Goal: Navigation & Orientation: Find specific page/section

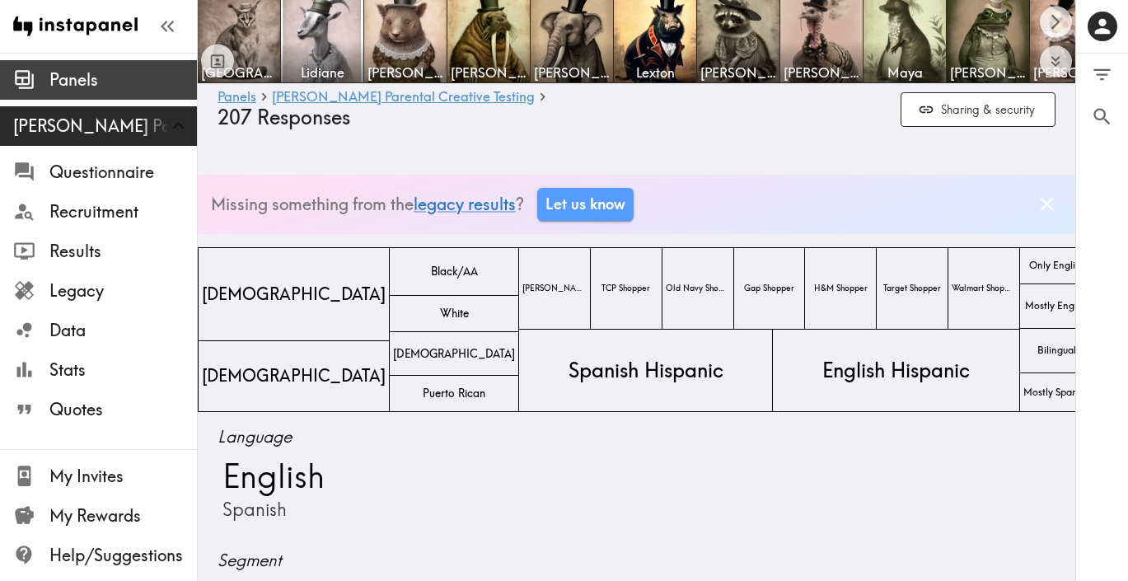
click at [78, 80] on span "Panels" at bounding box center [122, 79] width 147 height 23
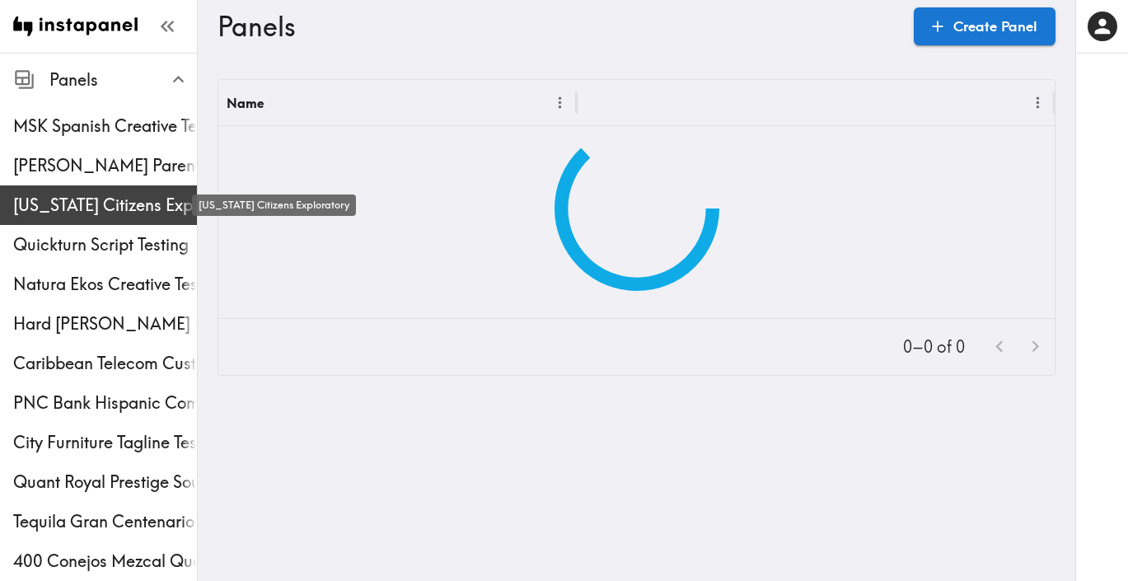
click at [98, 213] on span "[US_STATE] Citizens Exploratory" at bounding box center [105, 205] width 184 height 23
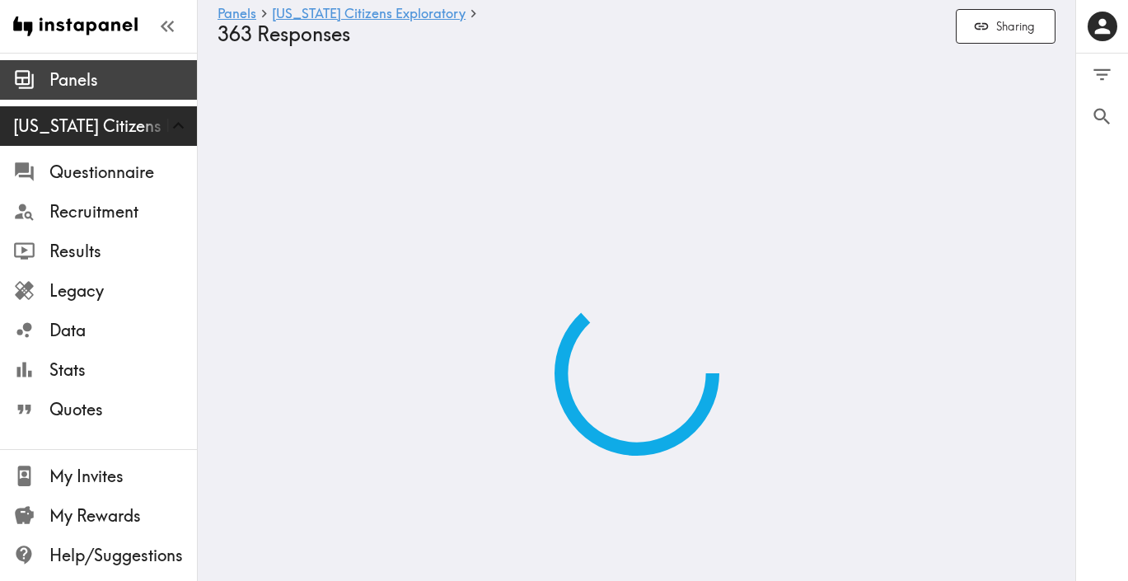
click at [69, 84] on span "Panels" at bounding box center [122, 79] width 147 height 23
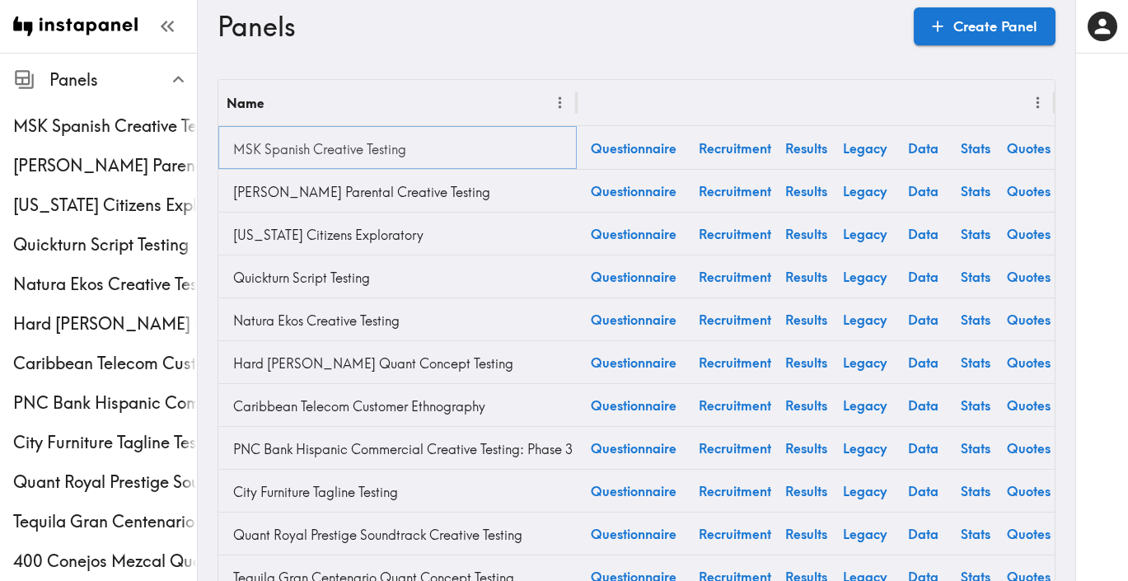
click at [311, 151] on link "MSK Spanish Creative Testing" at bounding box center [398, 149] width 342 height 33
